Goal: Task Accomplishment & Management: Complete application form

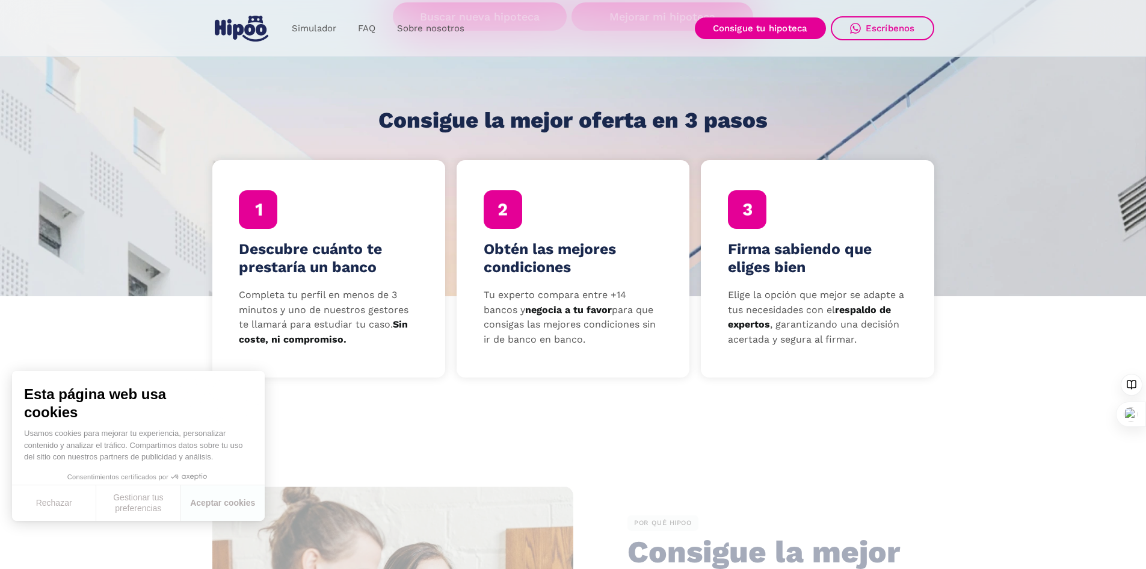
scroll to position [301, 0]
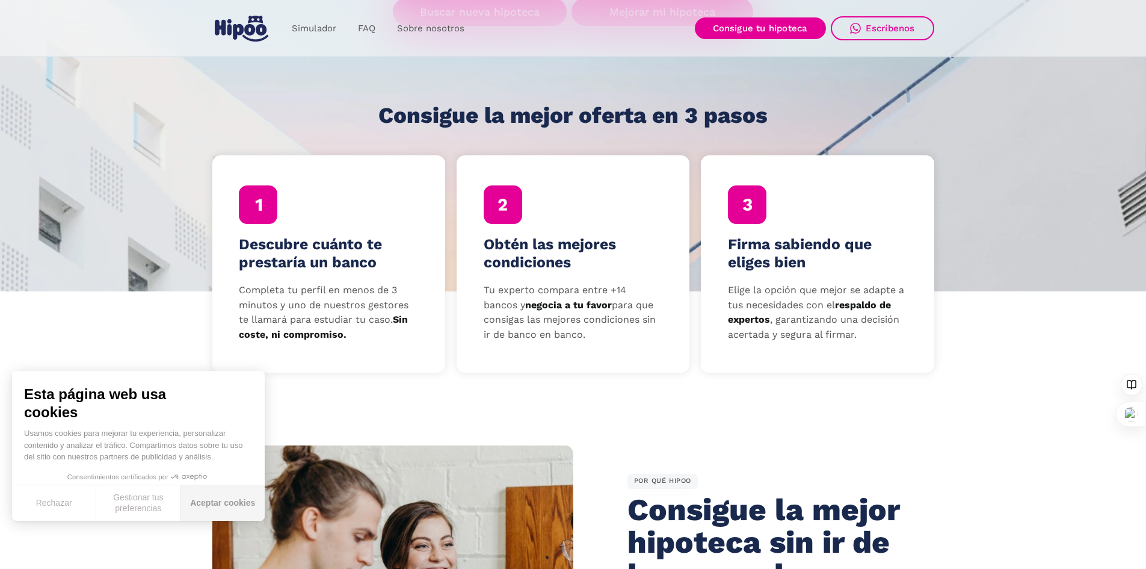
click at [229, 498] on button "Aceptar cookies" at bounding box center [223, 503] width 84 height 36
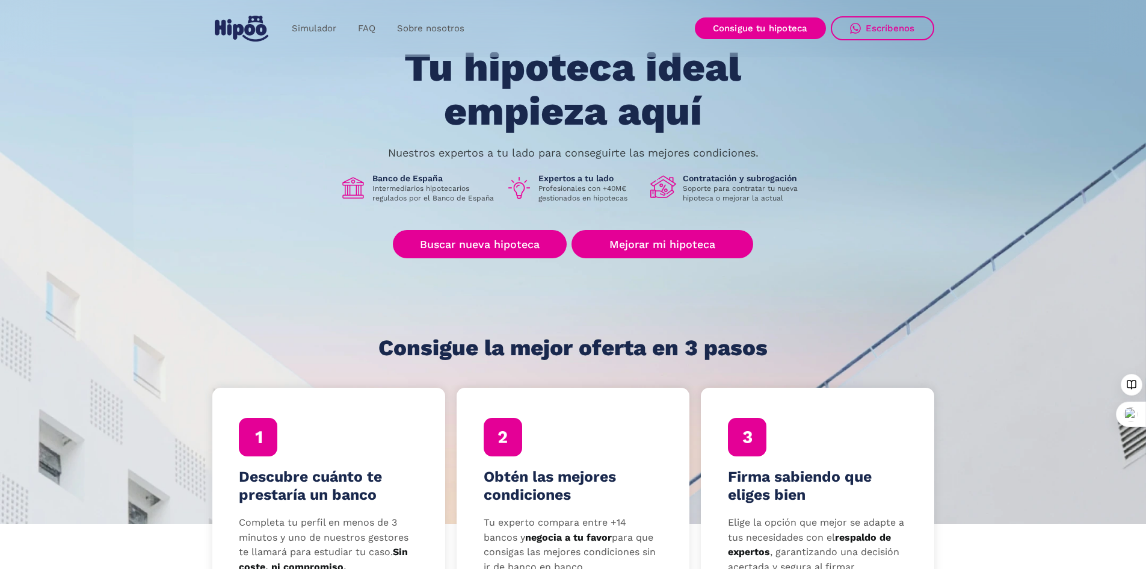
scroll to position [0, 0]
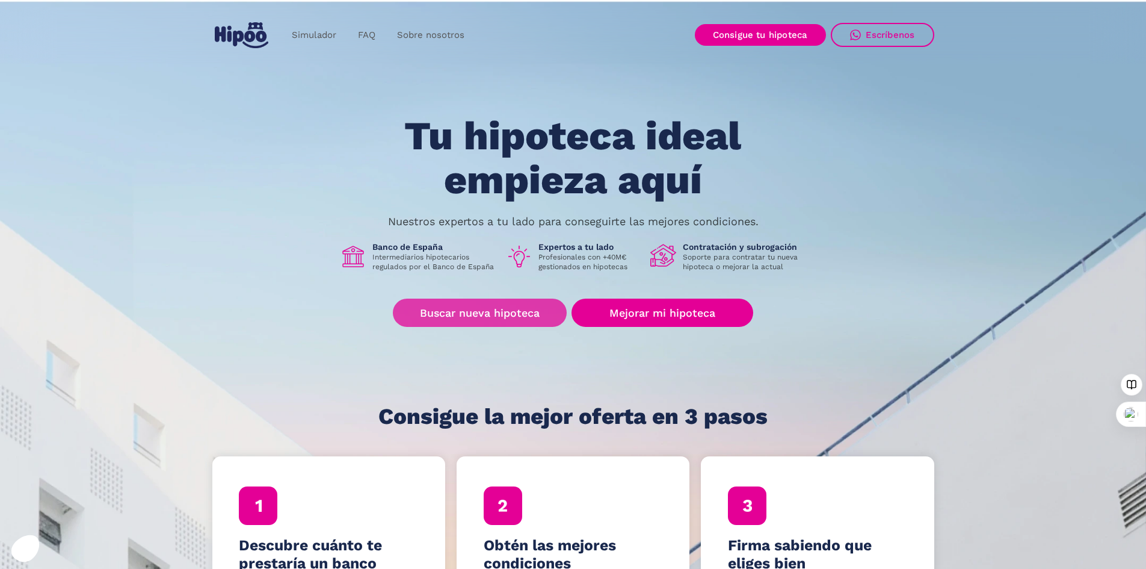
click at [475, 315] on link "Buscar nueva hipoteca" at bounding box center [480, 312] width 174 height 28
